Goal: Check status: Check status

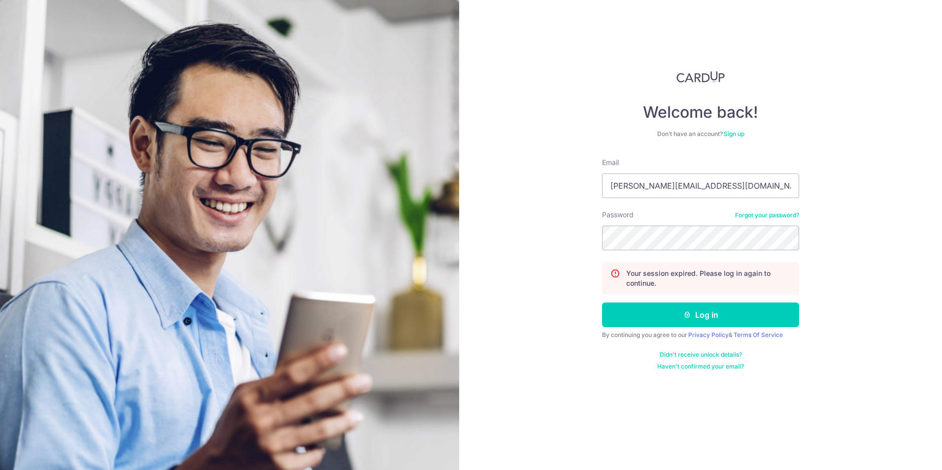
click at [726, 309] on button "Log in" at bounding box center [700, 315] width 197 height 25
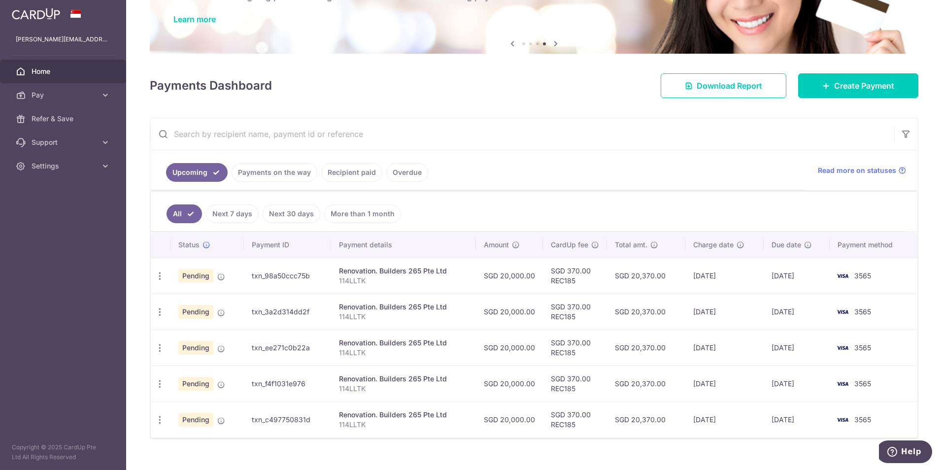
scroll to position [88, 0]
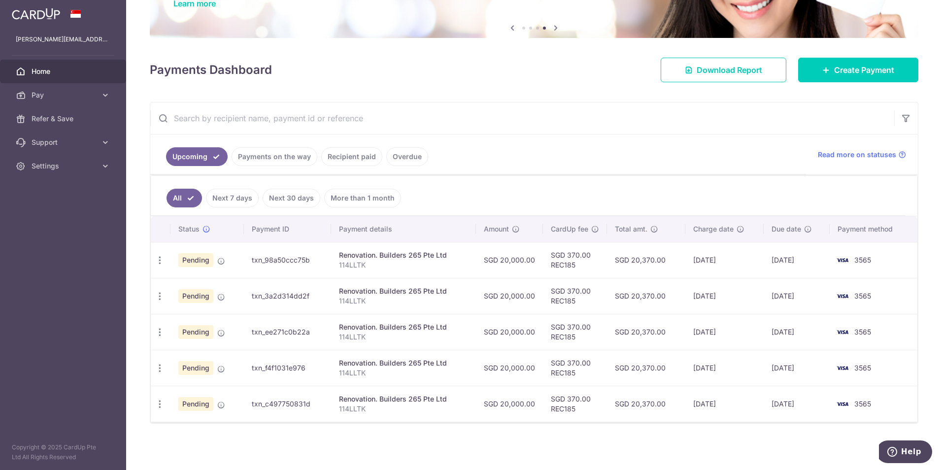
click at [373, 159] on link "Recipient paid" at bounding box center [351, 156] width 61 height 19
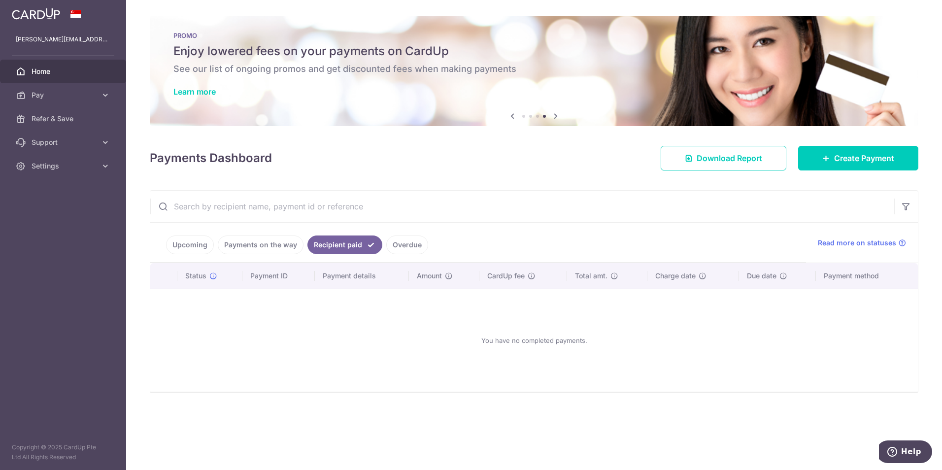
click at [411, 248] on link "Overdue" at bounding box center [407, 245] width 42 height 19
click at [359, 246] on link "Recipient paid" at bounding box center [337, 245] width 61 height 19
click at [289, 245] on link "Payments on the way" at bounding box center [261, 245] width 86 height 19
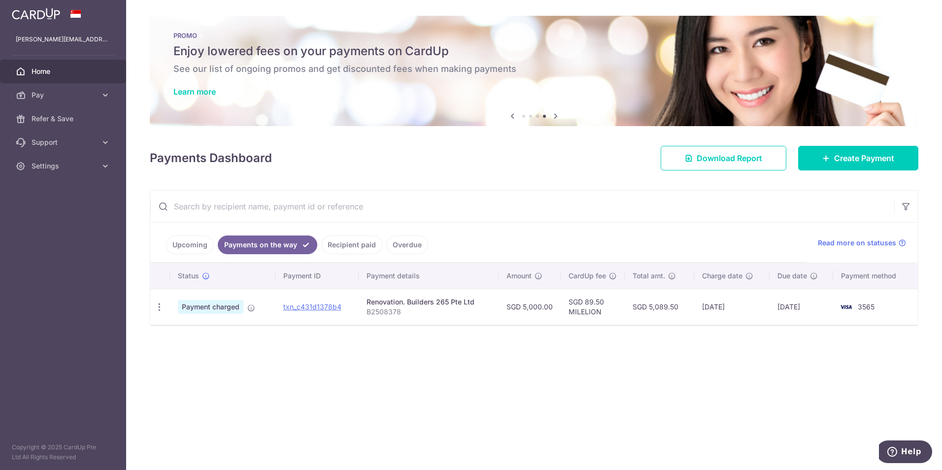
click at [792, 309] on td "[DATE]" at bounding box center [802, 307] width 64 height 36
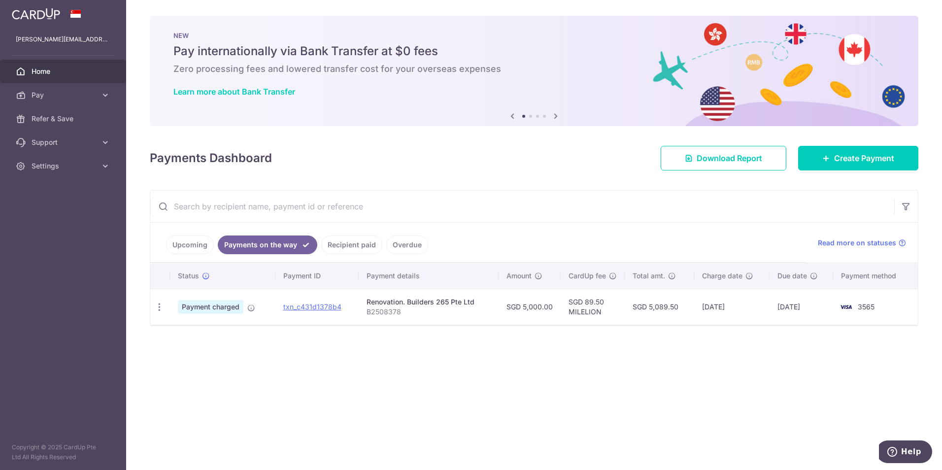
click at [203, 250] on link "Upcoming" at bounding box center [190, 245] width 48 height 19
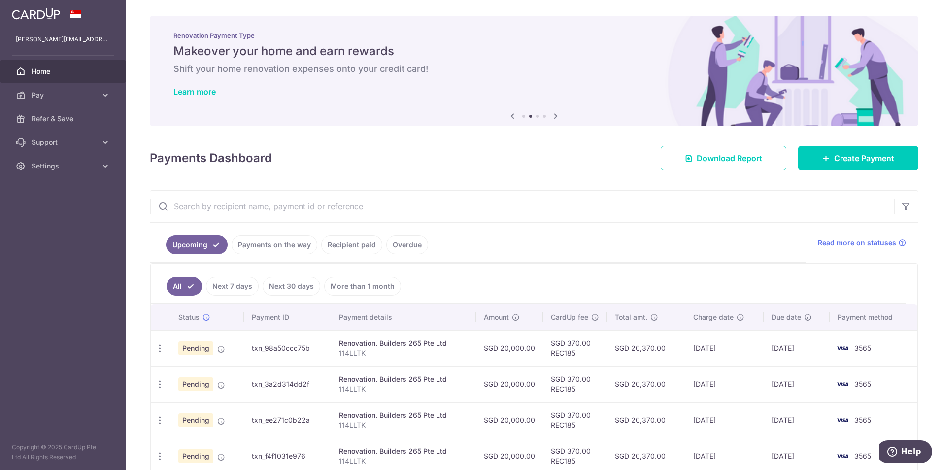
click at [688, 348] on td "[DATE]" at bounding box center [724, 348] width 78 height 36
click at [690, 348] on td "[DATE]" at bounding box center [724, 348] width 78 height 36
click at [692, 348] on td "[DATE]" at bounding box center [724, 348] width 78 height 36
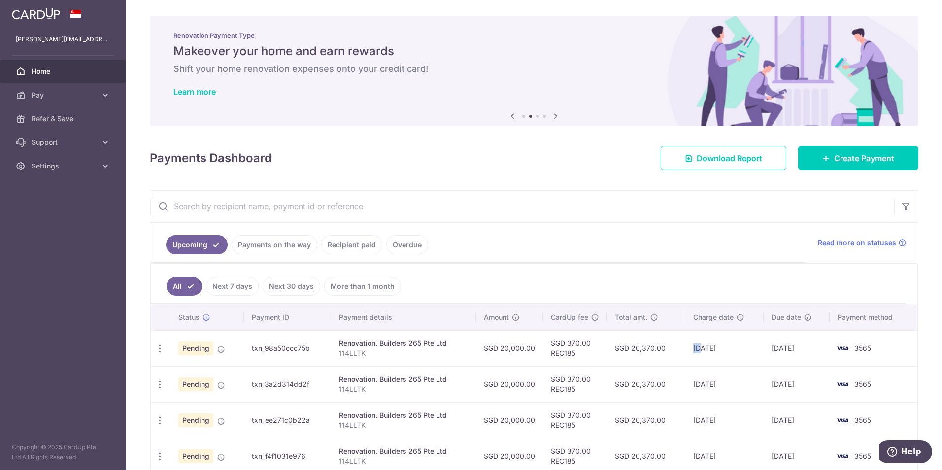
click at [692, 348] on td "[DATE]" at bounding box center [724, 348] width 78 height 36
